Goal: Navigation & Orientation: Understand site structure

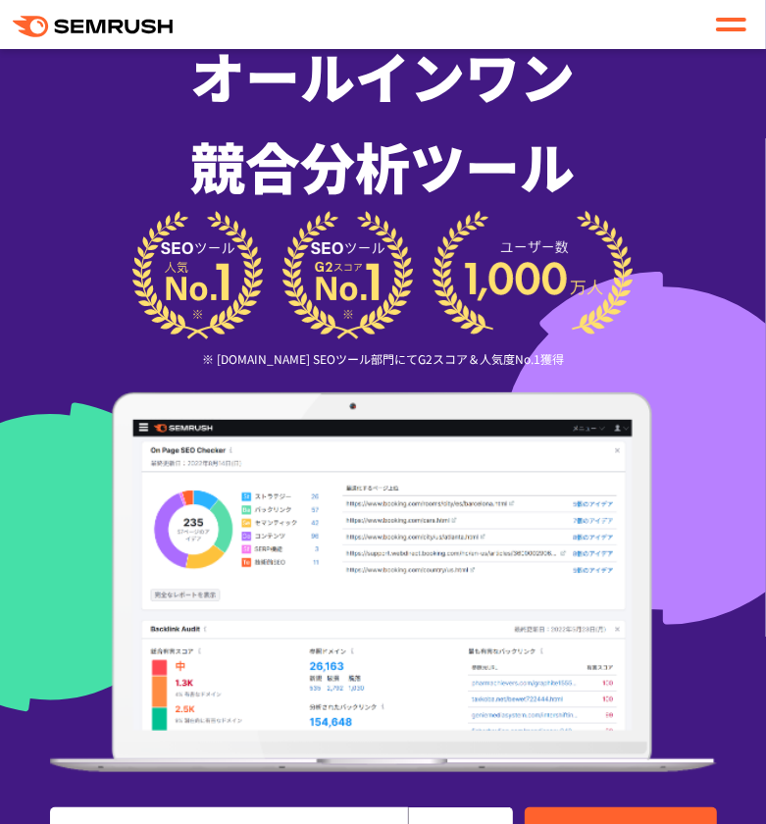
click at [726, 23] on div at bounding box center [731, 25] width 30 height 24
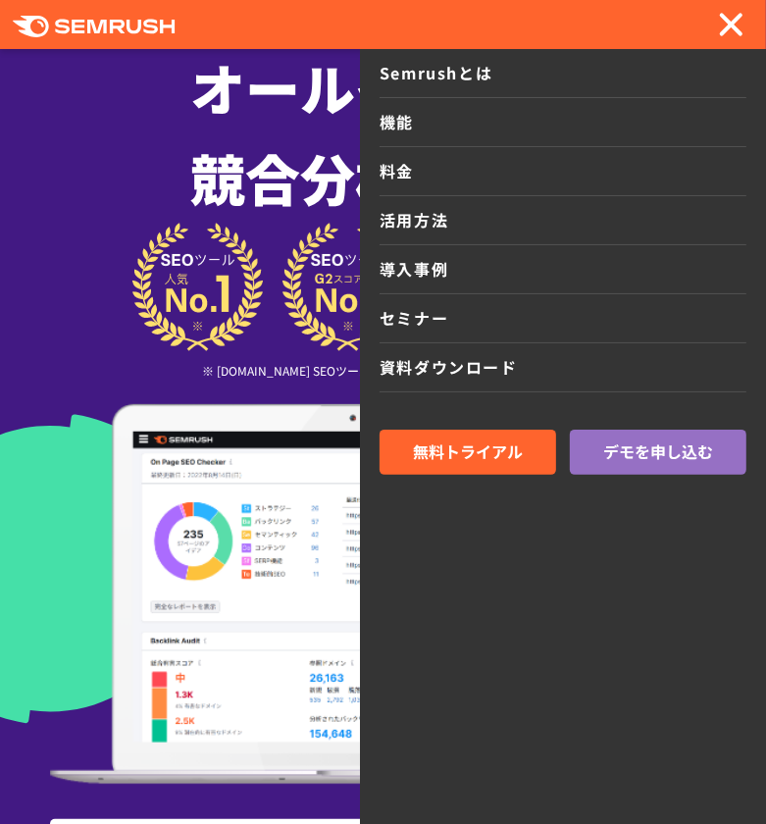
scroll to position [99, 0]
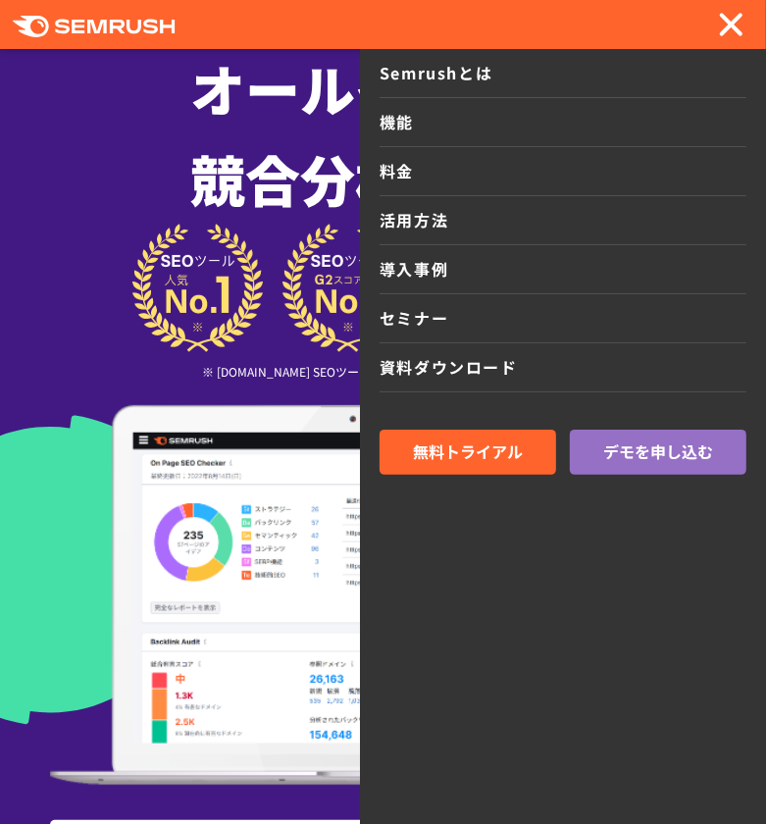
click at [206, 120] on h1 "オールインワン 競合分析ツール" at bounding box center [383, 133] width 667 height 181
